Goal: Find specific page/section: Find specific page/section

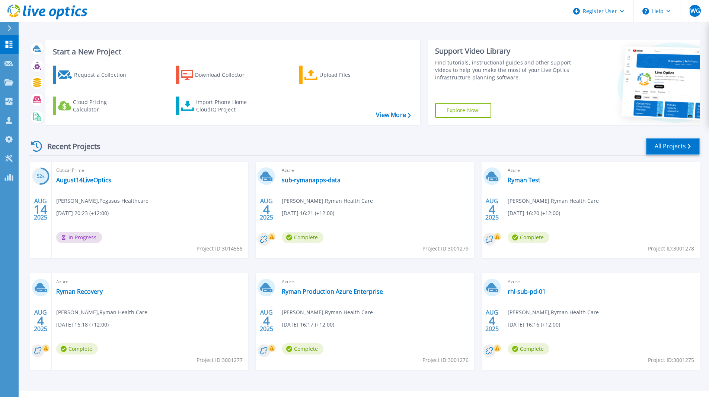
click at [671, 144] on link "All Projects" at bounding box center [673, 146] width 54 height 17
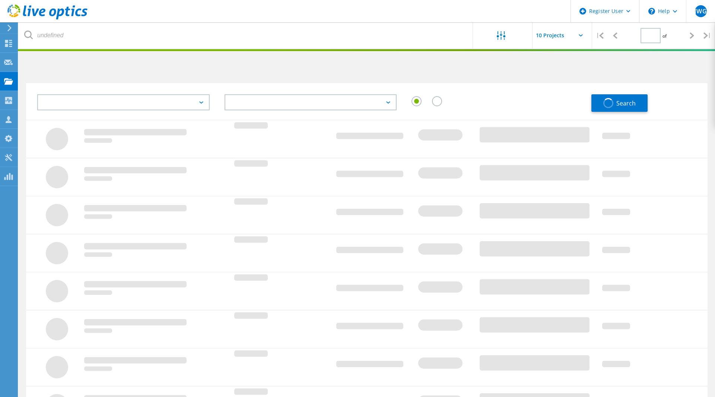
type input "1"
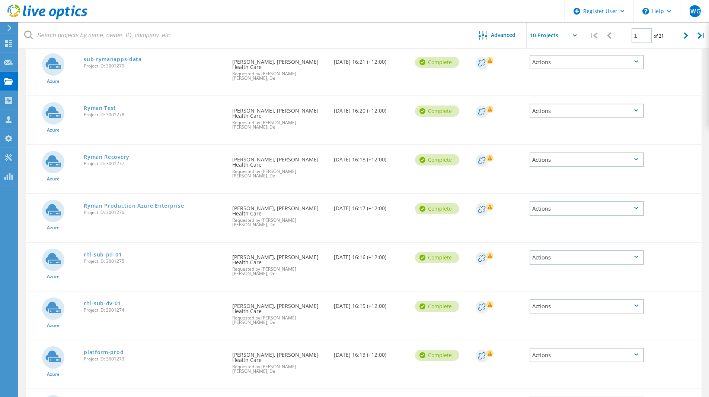
scroll to position [177, 0]
